Goal: Information Seeking & Learning: Learn about a topic

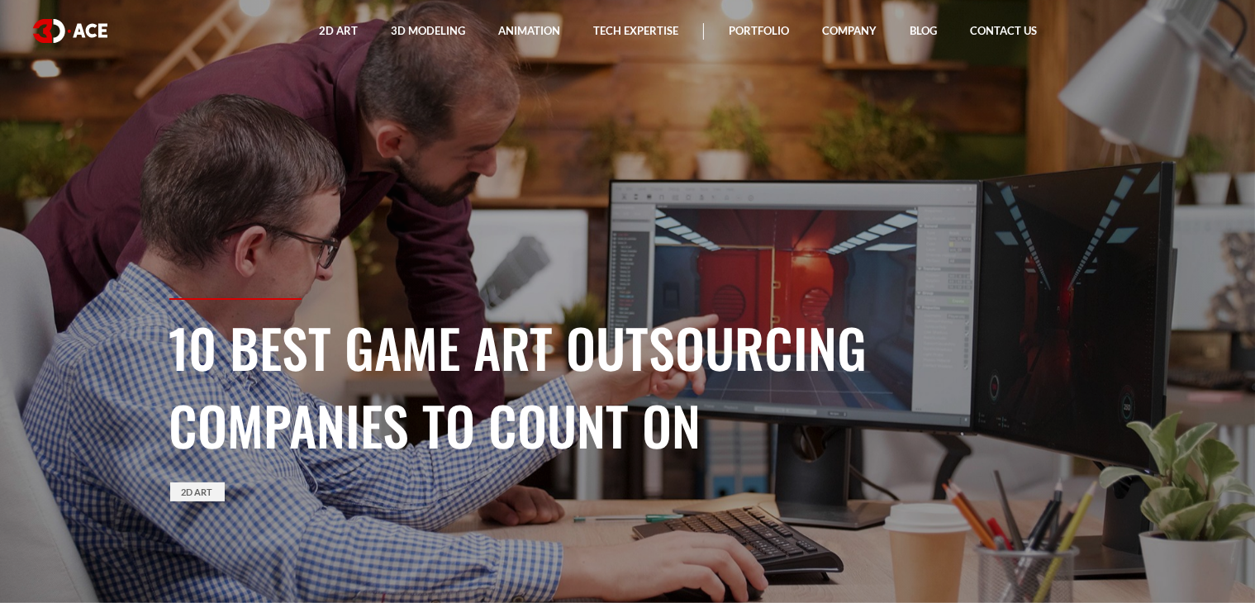
click at [1180, 159] on section "10 Best Game Art Outsourcing Companies to Count On 2D Art" at bounding box center [627, 301] width 1255 height 603
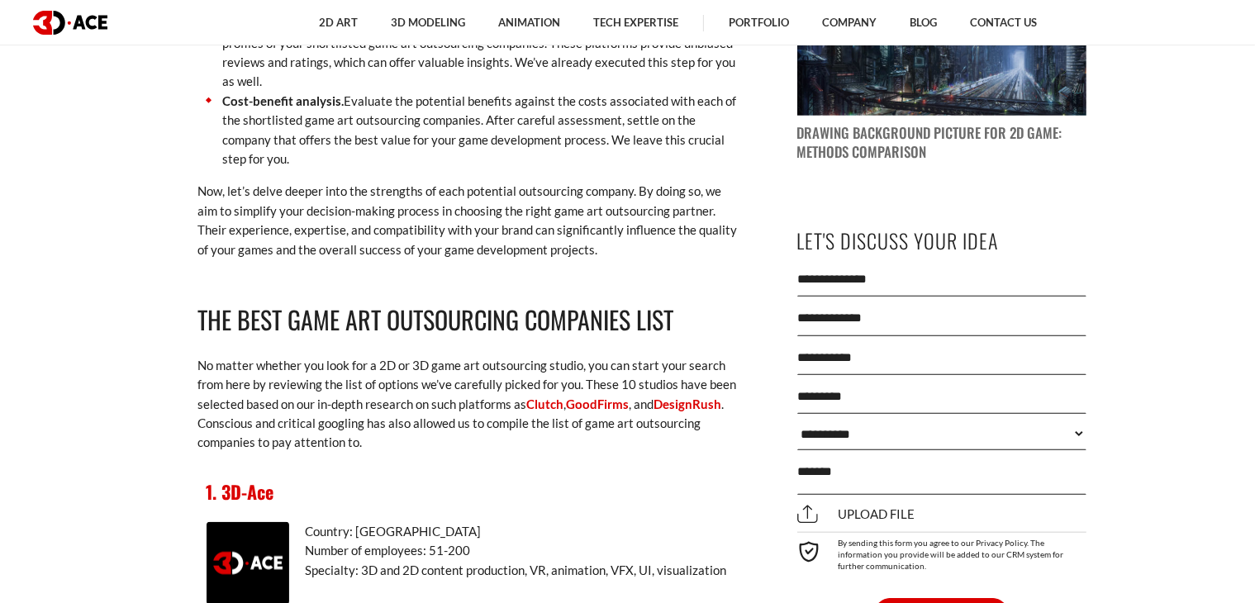
scroll to position [1834, 0]
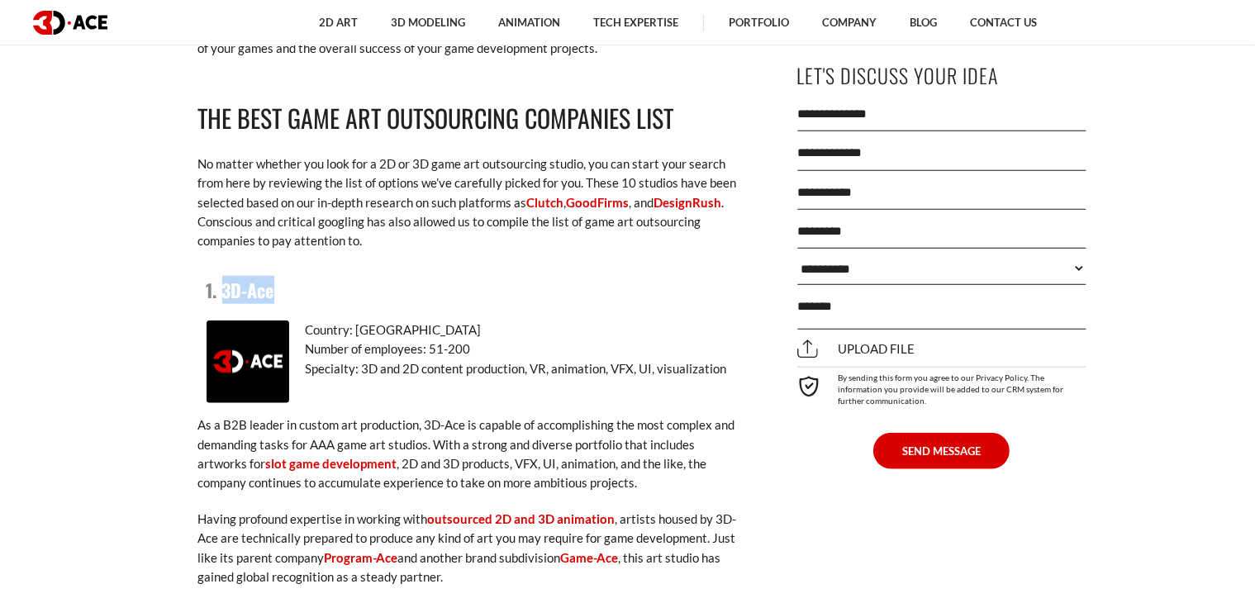
drag, startPoint x: 345, startPoint y: 275, endPoint x: 225, endPoint y: 274, distance: 119.8
click at [225, 276] on h3 "1. 3D-Ace" at bounding box center [471, 290] width 529 height 28
copy link "3D-Ace"
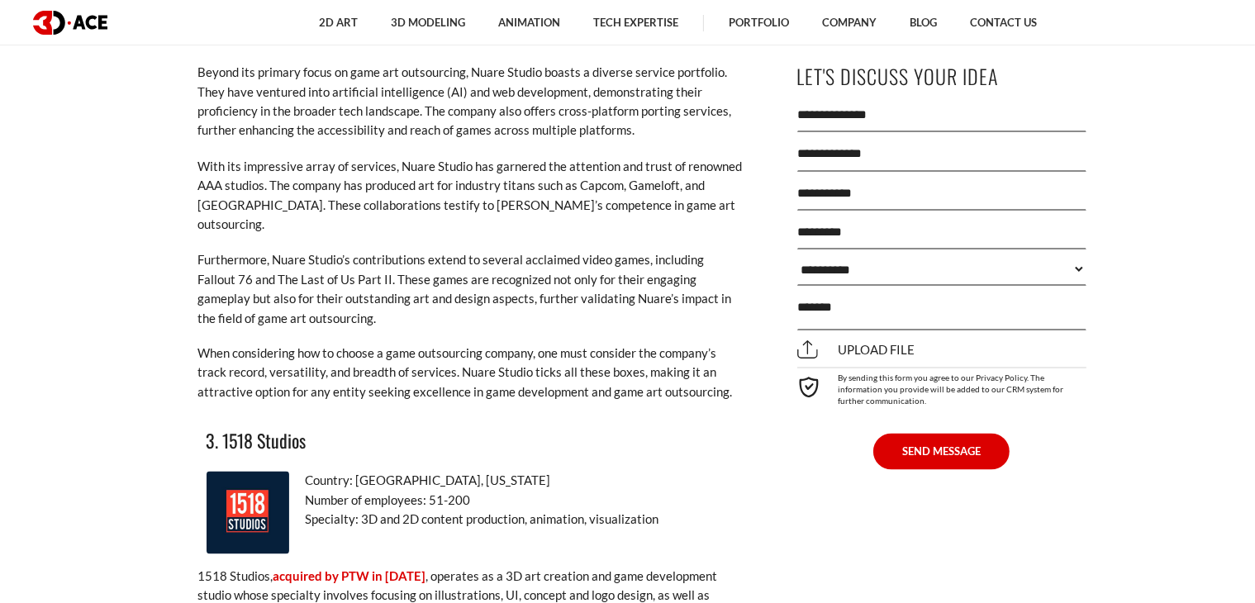
scroll to position [2991, 0]
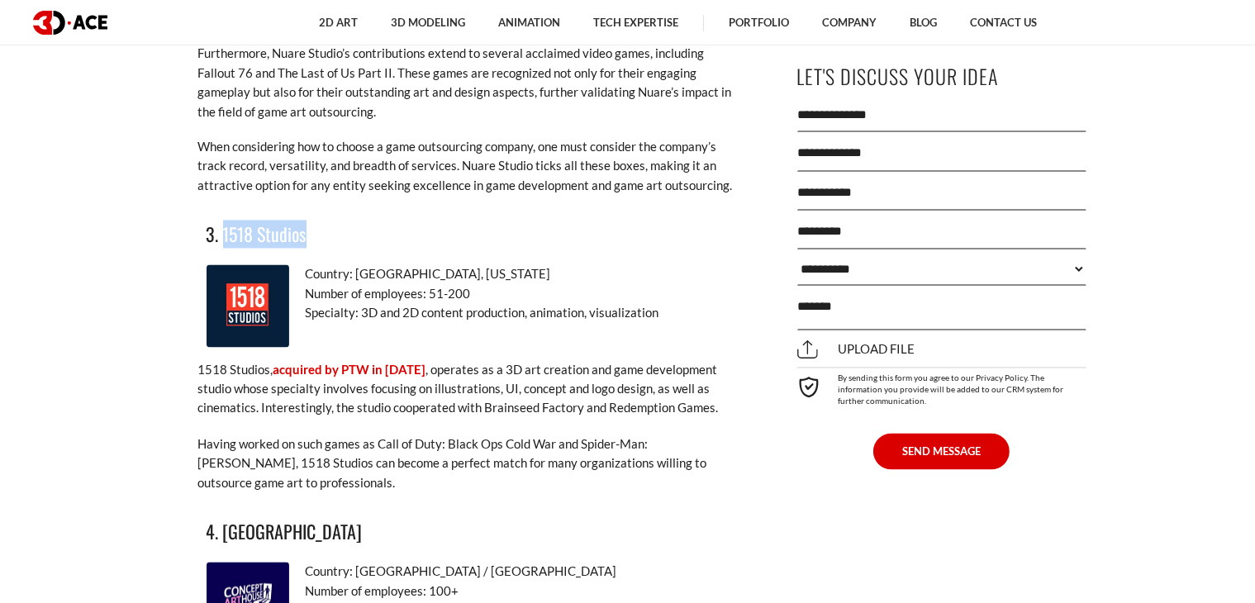
drag, startPoint x: 321, startPoint y: 202, endPoint x: 221, endPoint y: 198, distance: 100.0
click at [221, 221] on h3 "3. 1518 Studios" at bounding box center [471, 235] width 529 height 28
copy h3 "1518 Studios"
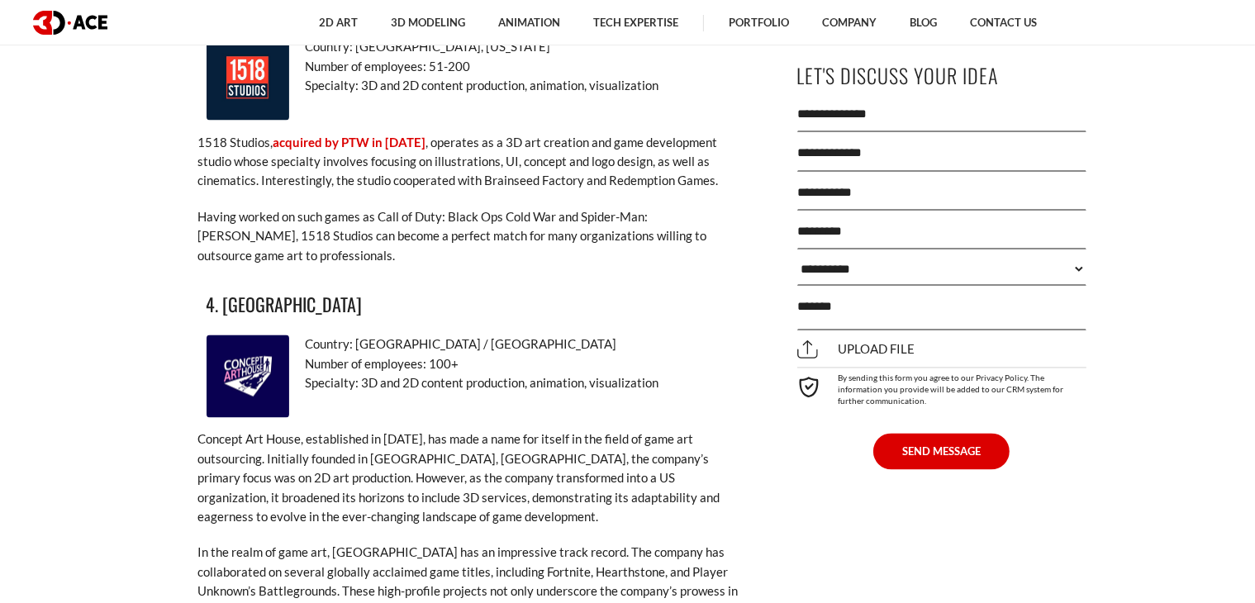
scroll to position [3219, 0]
drag, startPoint x: 344, startPoint y: 265, endPoint x: 218, endPoint y: 269, distance: 125.6
click at [218, 290] on h3 "4. Concept Art House" at bounding box center [471, 304] width 529 height 28
copy h3 "Concept Art House"
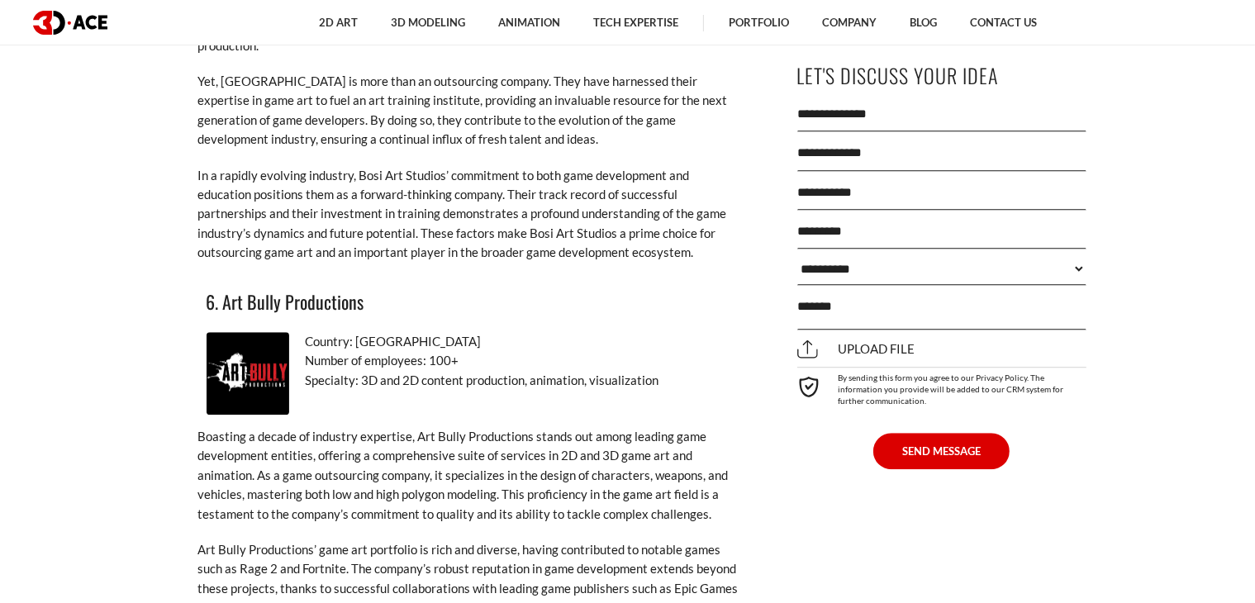
scroll to position [4425, 0]
drag, startPoint x: 362, startPoint y: 244, endPoint x: 224, endPoint y: 243, distance: 138.0
click at [224, 286] on h3 "6. Art Bully Productions" at bounding box center [471, 300] width 529 height 28
copy h3 "Art Bully Productions"
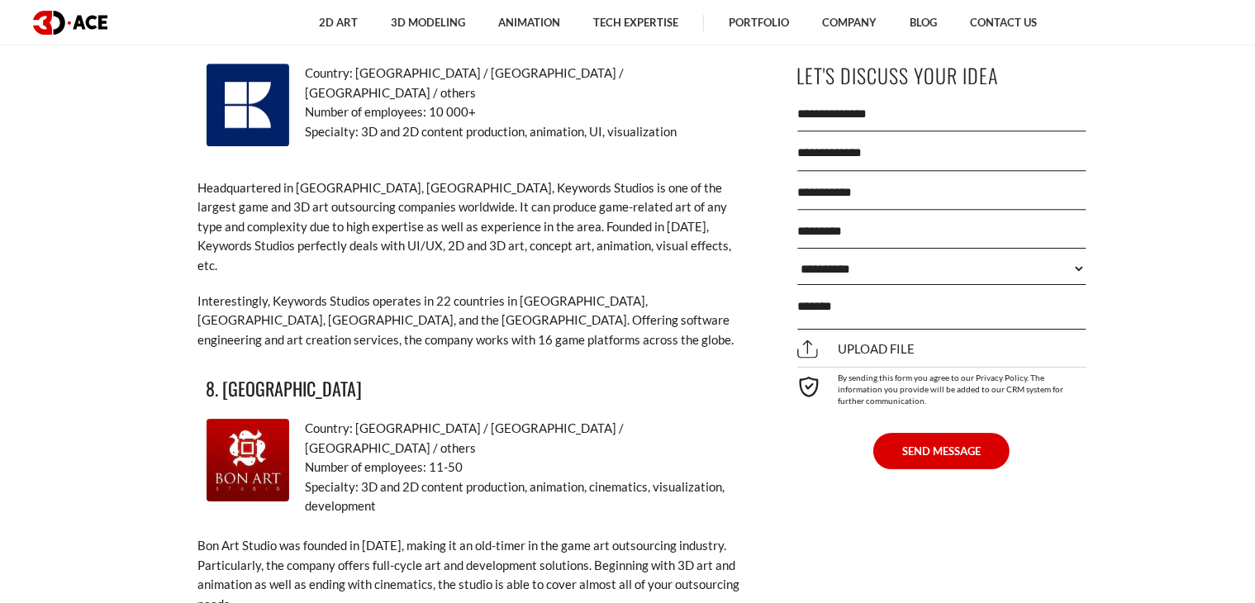
scroll to position [5258, 0]
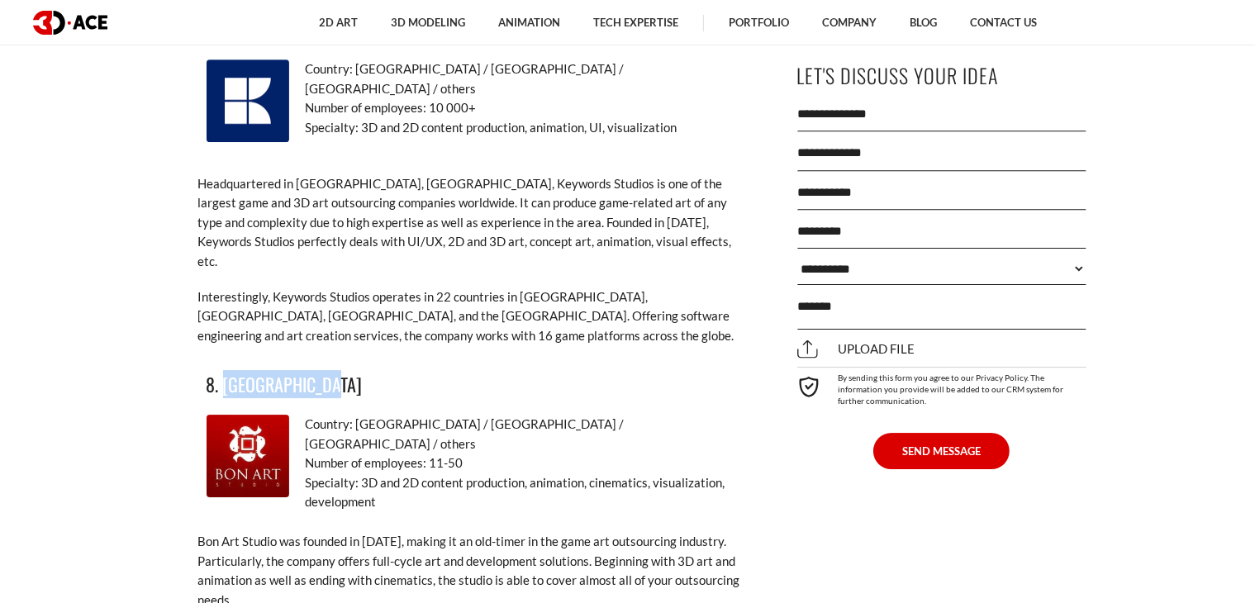
drag, startPoint x: 336, startPoint y: 281, endPoint x: 223, endPoint y: 280, distance: 113.2
click at [223, 370] on h3 "8. Bon Art Studio" at bounding box center [471, 384] width 529 height 28
copy h3 "Bon Art Studio"
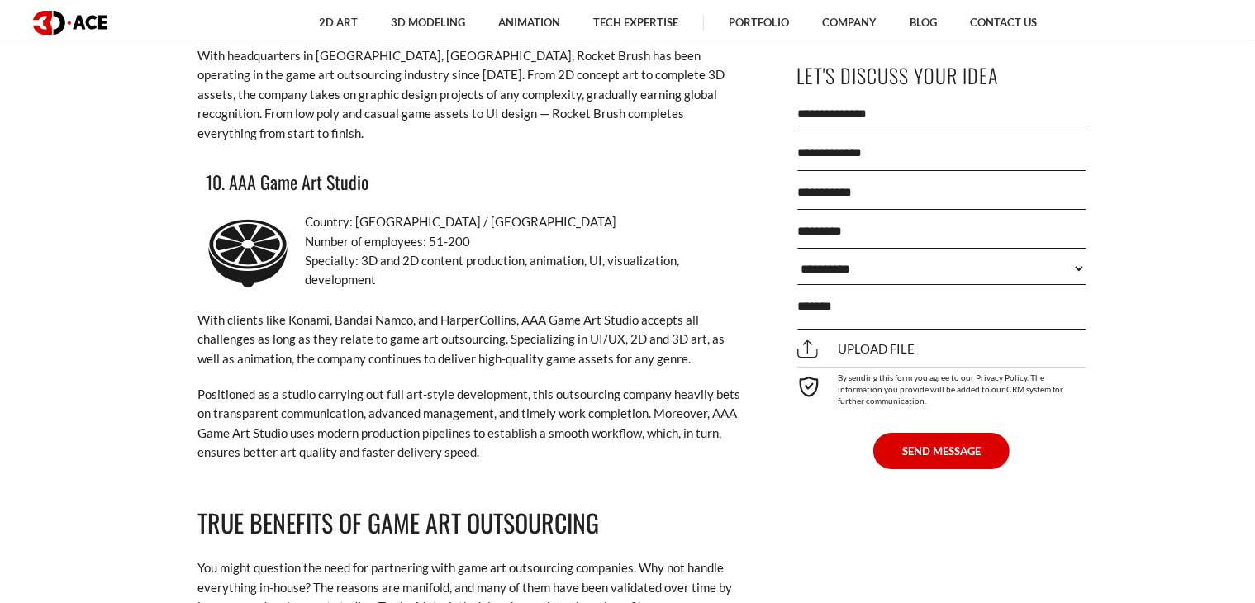
scroll to position [6273, 0]
